Goal: Find specific page/section: Find specific page/section

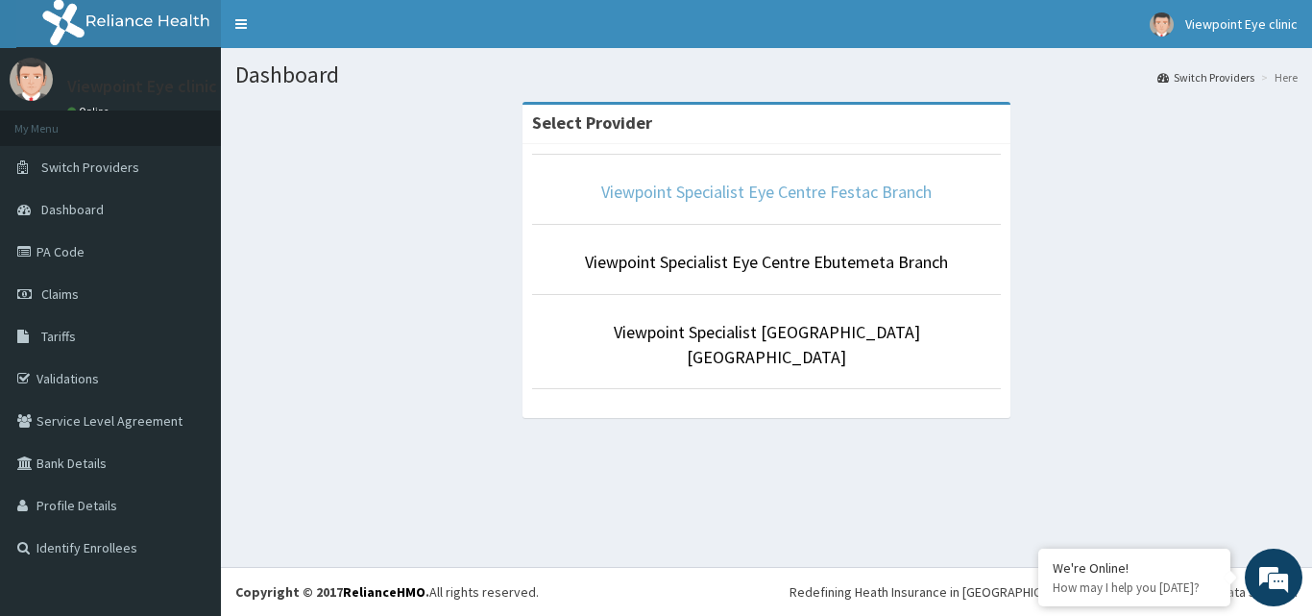
click at [802, 198] on link "Viewpoint Specialist Eye Centre Festac Branch" at bounding box center [766, 192] width 330 height 22
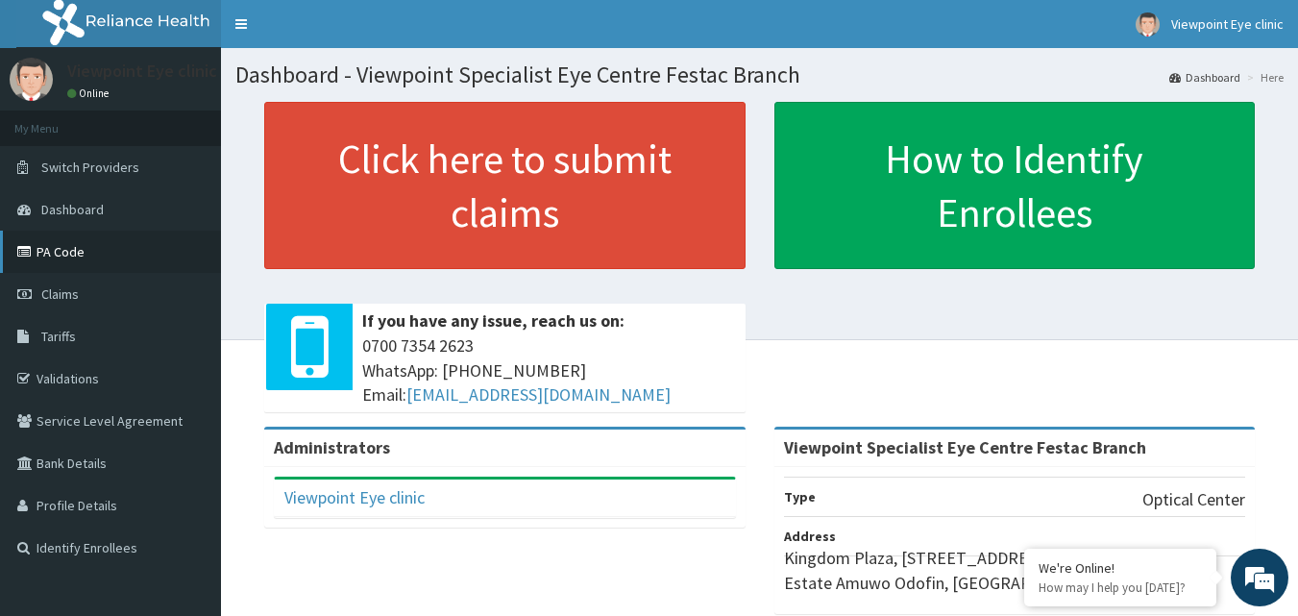
click at [89, 259] on link "PA Code" at bounding box center [110, 252] width 221 height 42
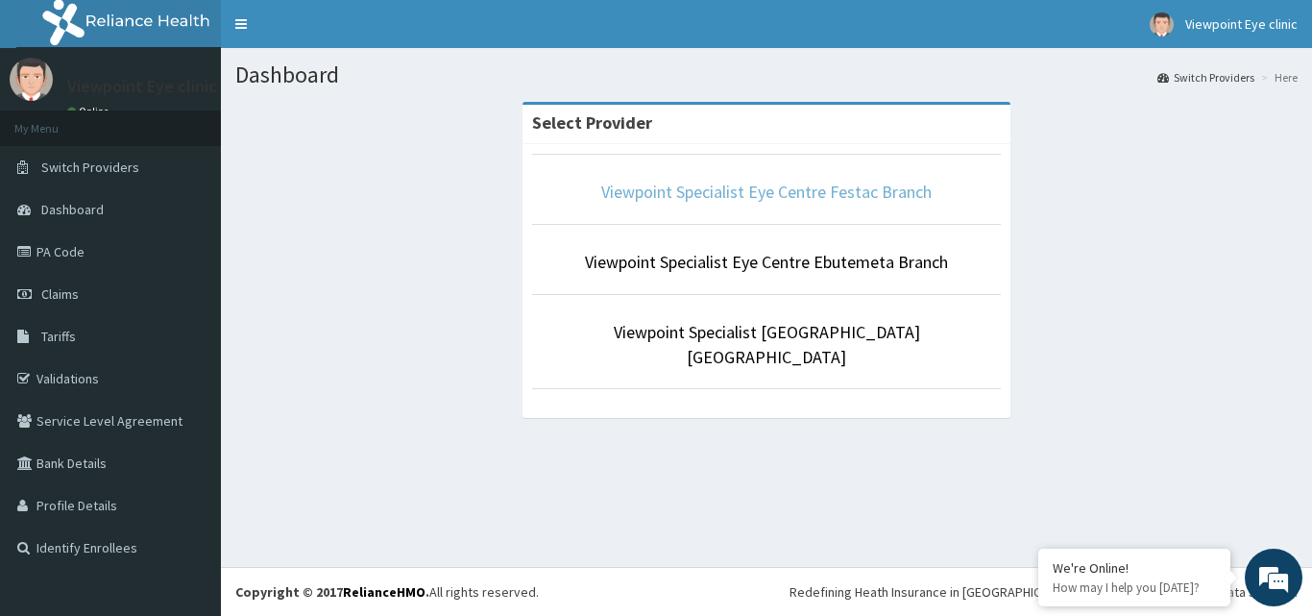
click at [837, 192] on link "Viewpoint Specialist Eye Centre Festac Branch" at bounding box center [766, 192] width 330 height 22
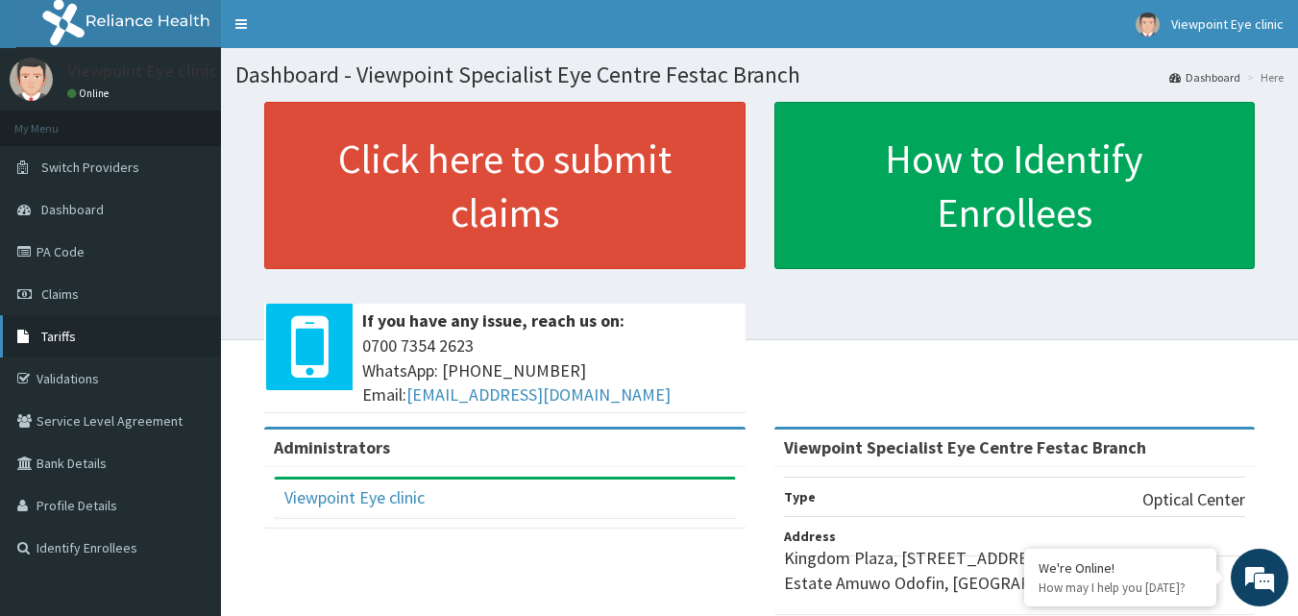
click at [121, 338] on link "Tariffs" at bounding box center [110, 336] width 221 height 42
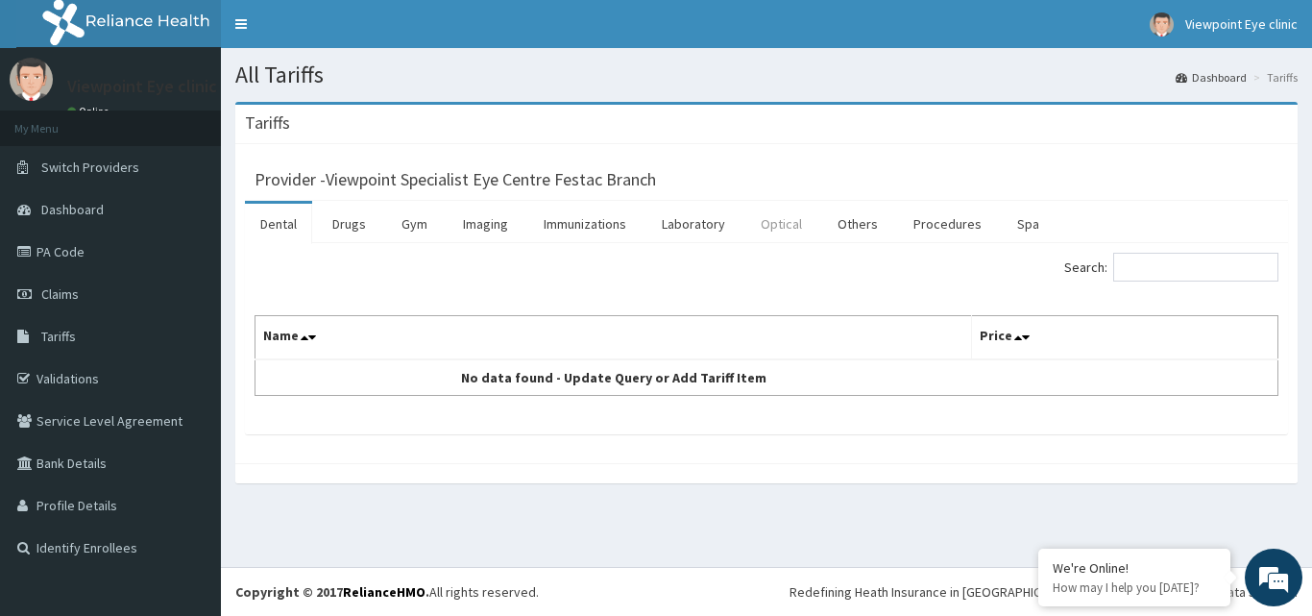
click at [775, 221] on link "Optical" at bounding box center [781, 224] width 72 height 40
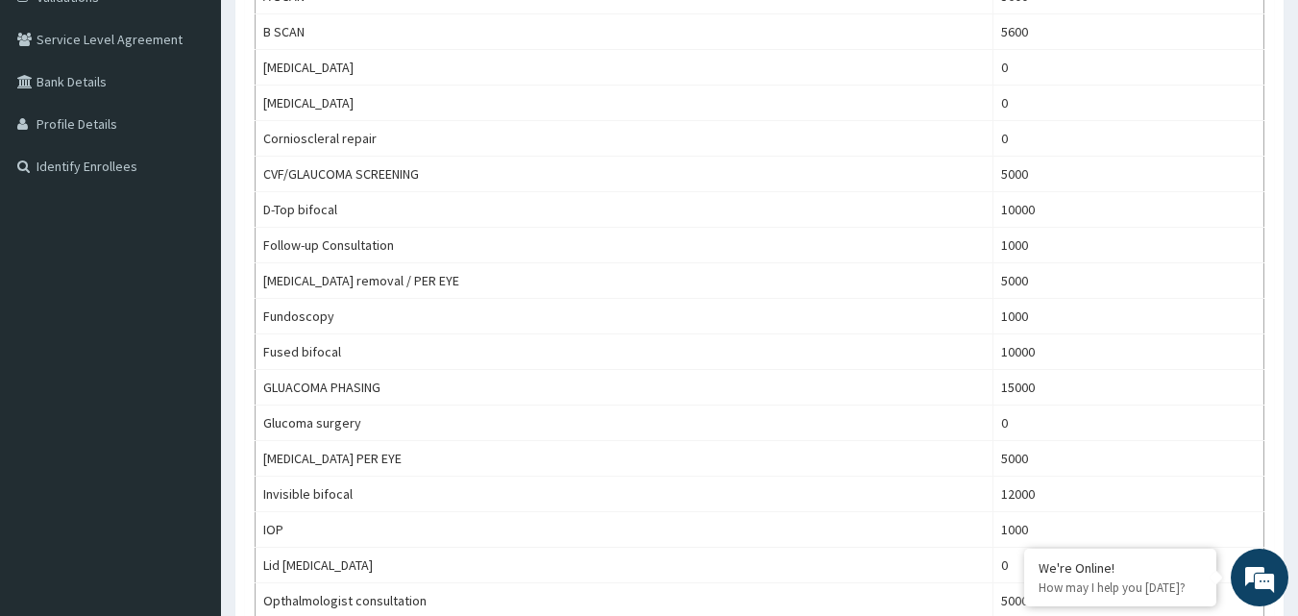
scroll to position [41, 0]
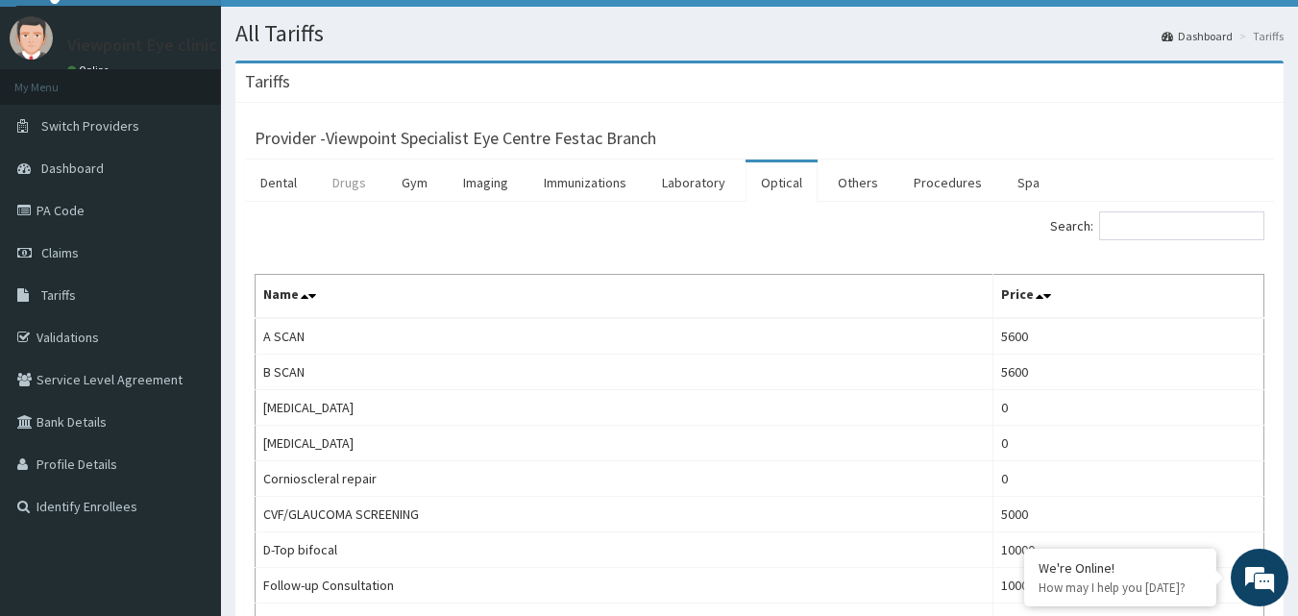
click at [352, 186] on link "Drugs" at bounding box center [349, 182] width 64 height 40
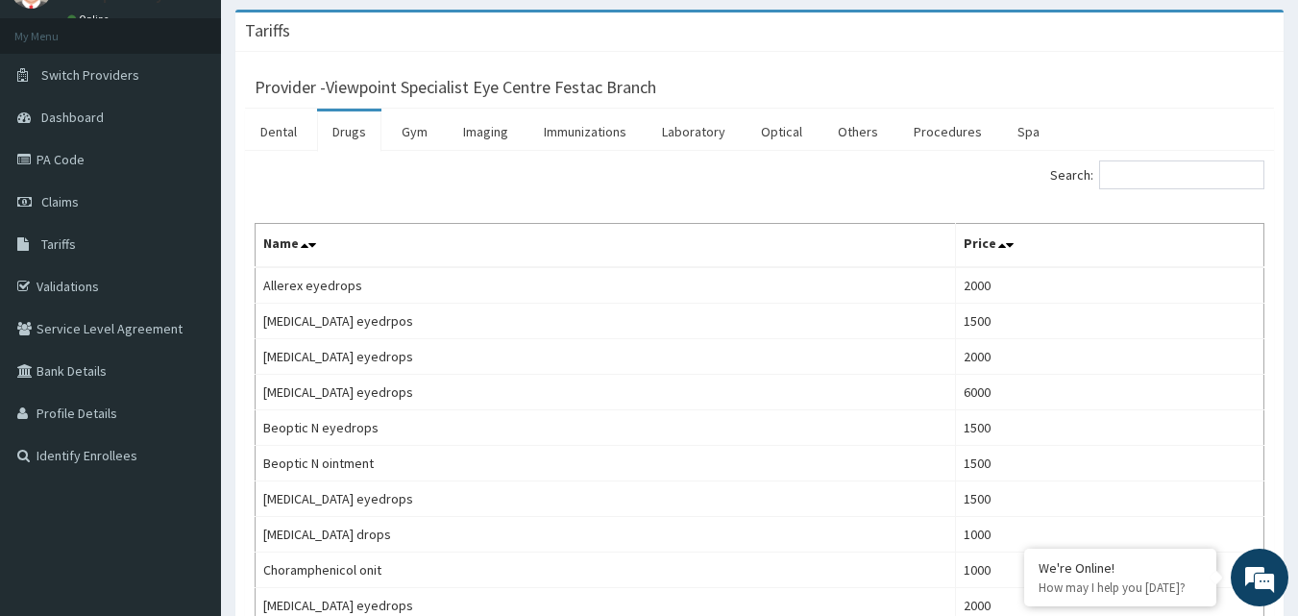
scroll to position [0, 0]
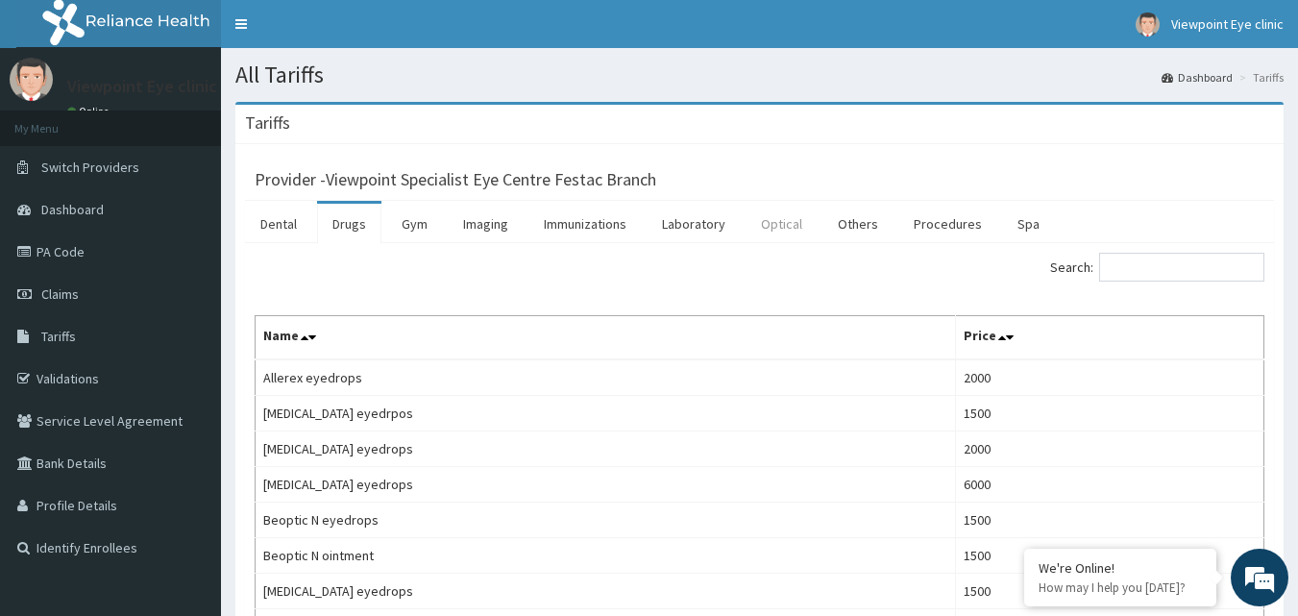
click at [779, 231] on link "Optical" at bounding box center [781, 224] width 72 height 40
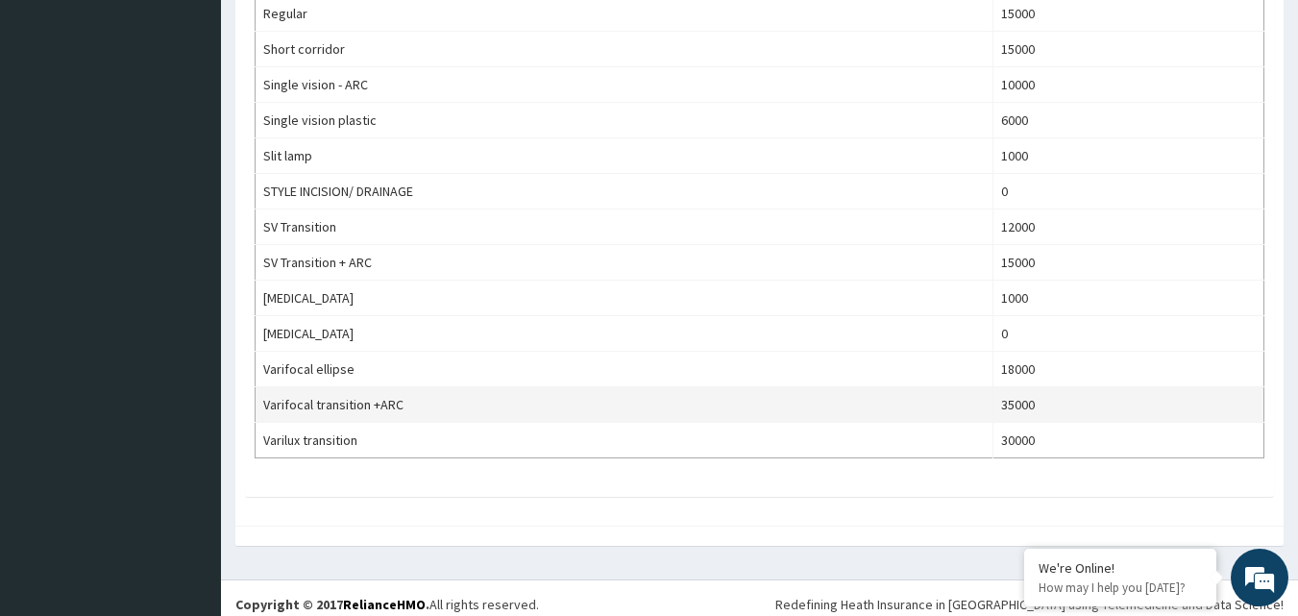
scroll to position [1194, 0]
